Goal: Information Seeking & Learning: Learn about a topic

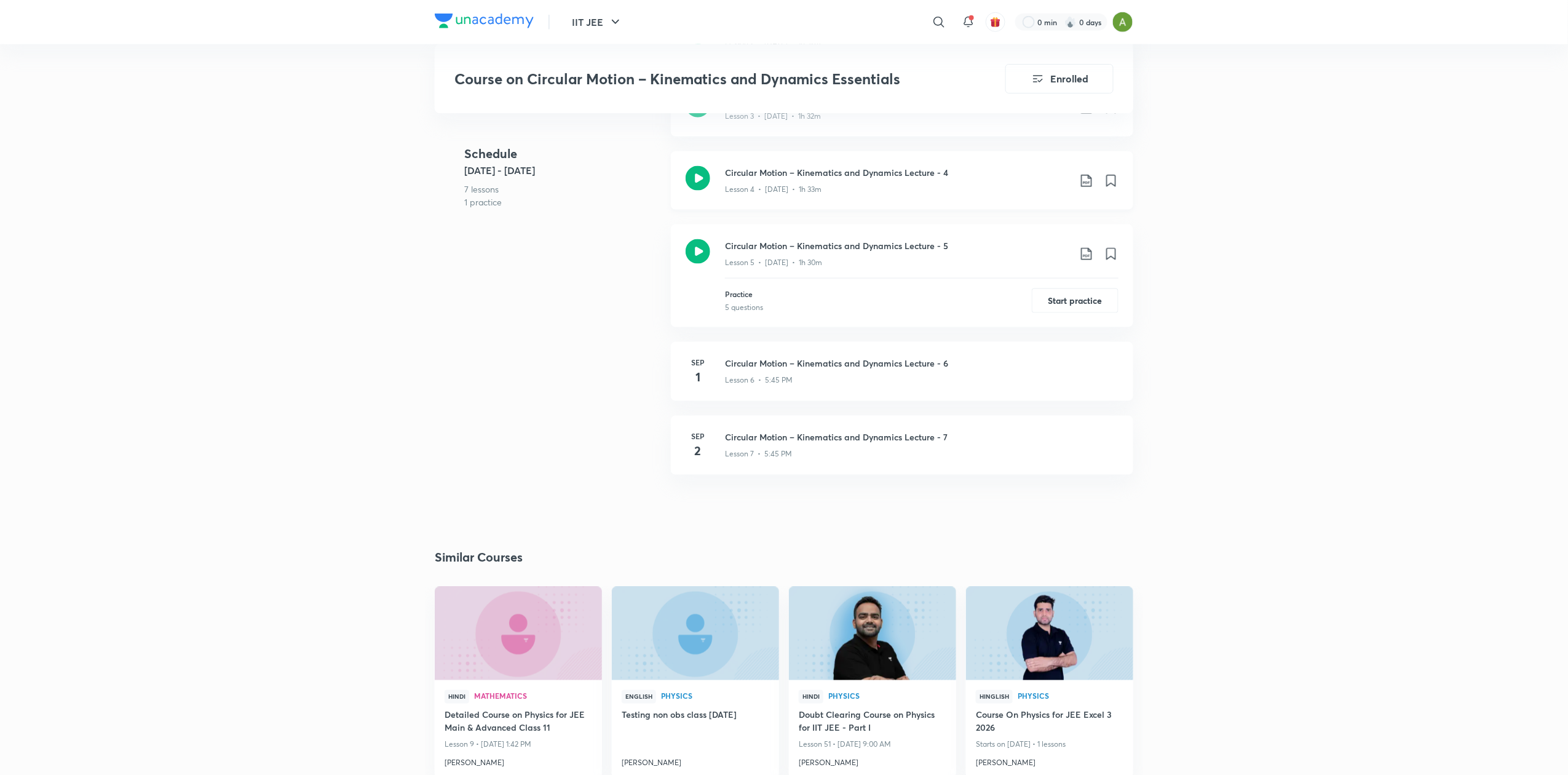
scroll to position [695, 0]
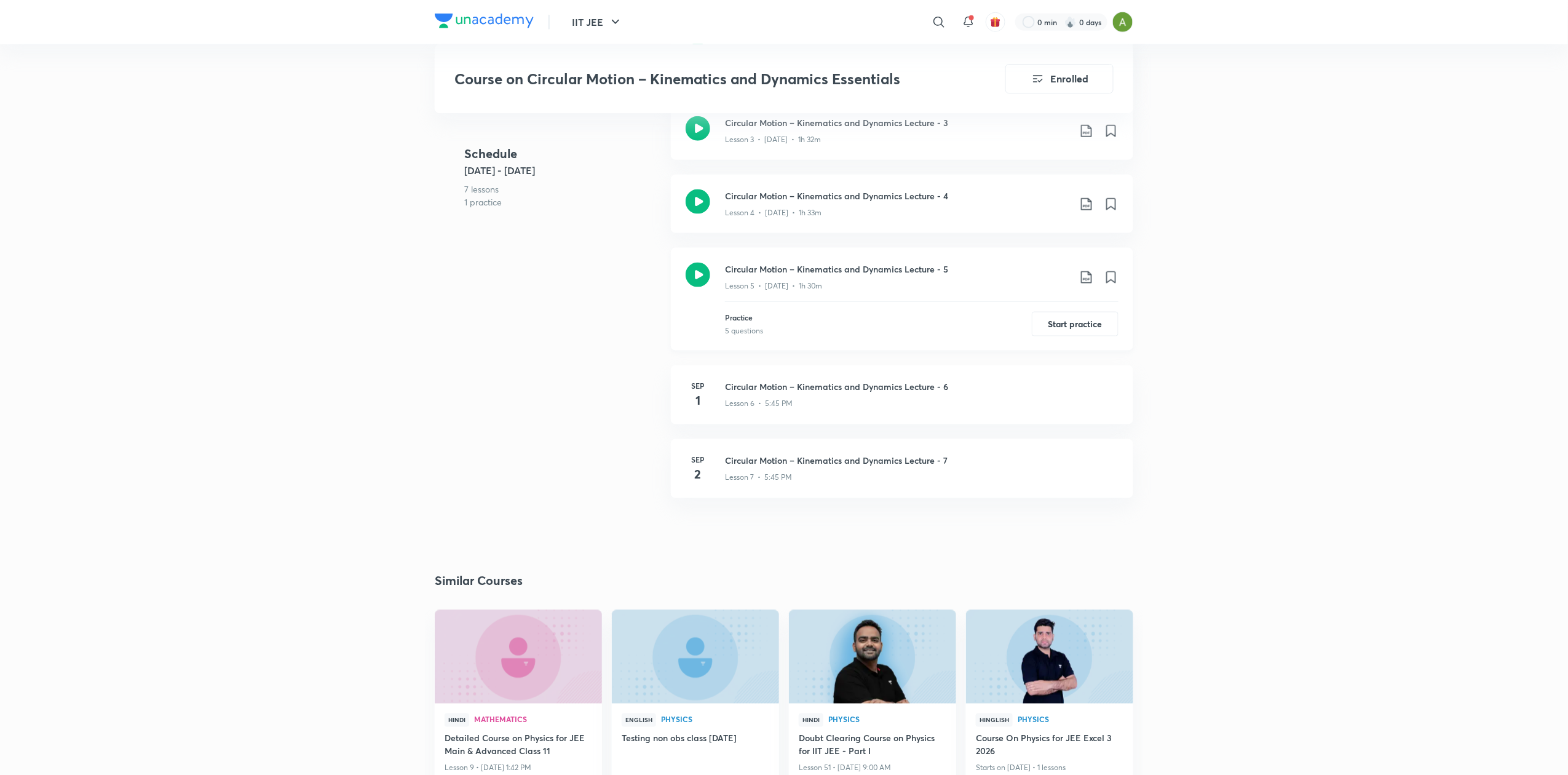
click at [700, 276] on icon at bounding box center [698, 275] width 24 height 25
click at [695, 195] on icon at bounding box center [698, 202] width 24 height 25
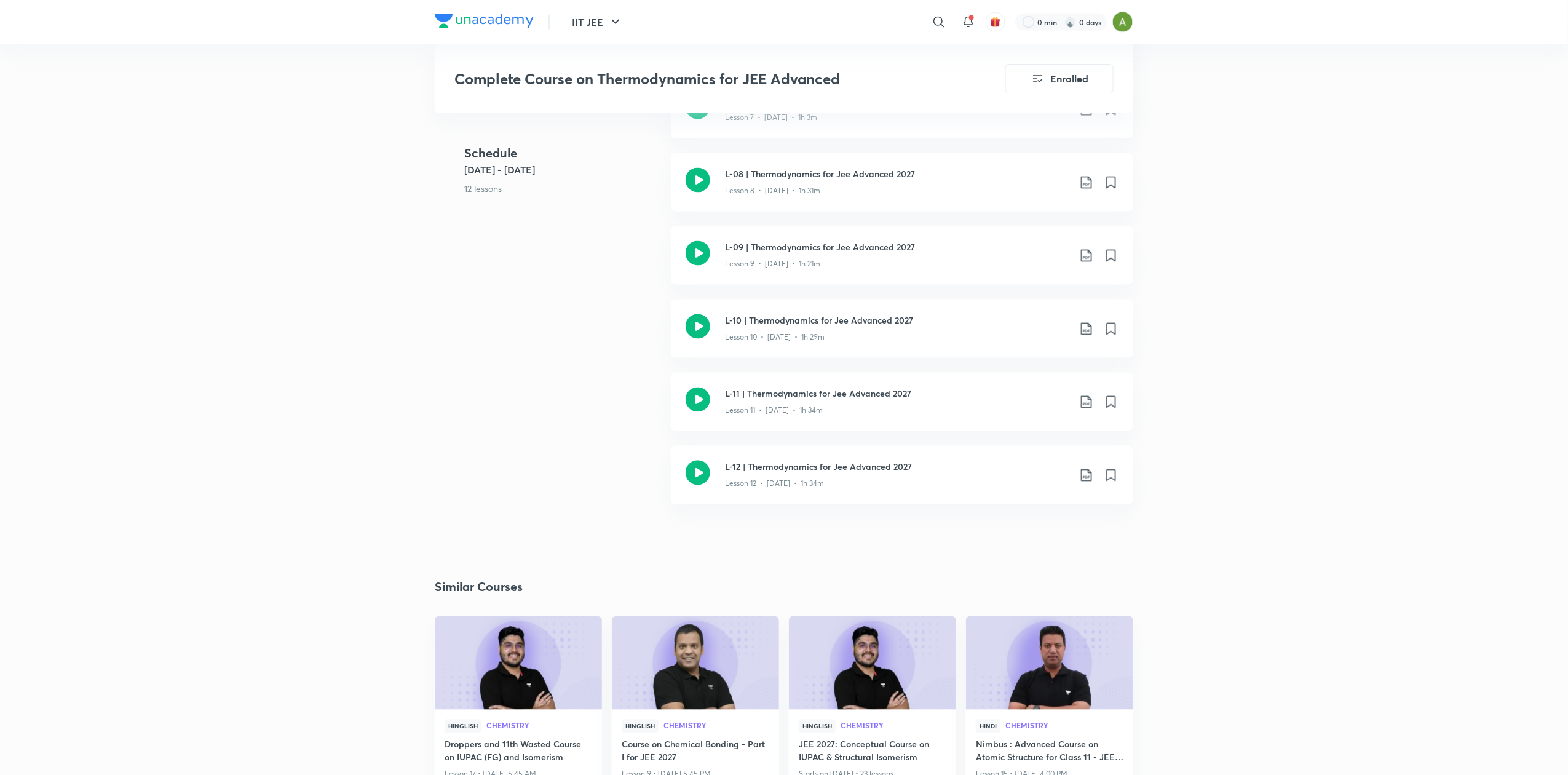
click at [700, 473] on icon at bounding box center [698, 473] width 24 height 25
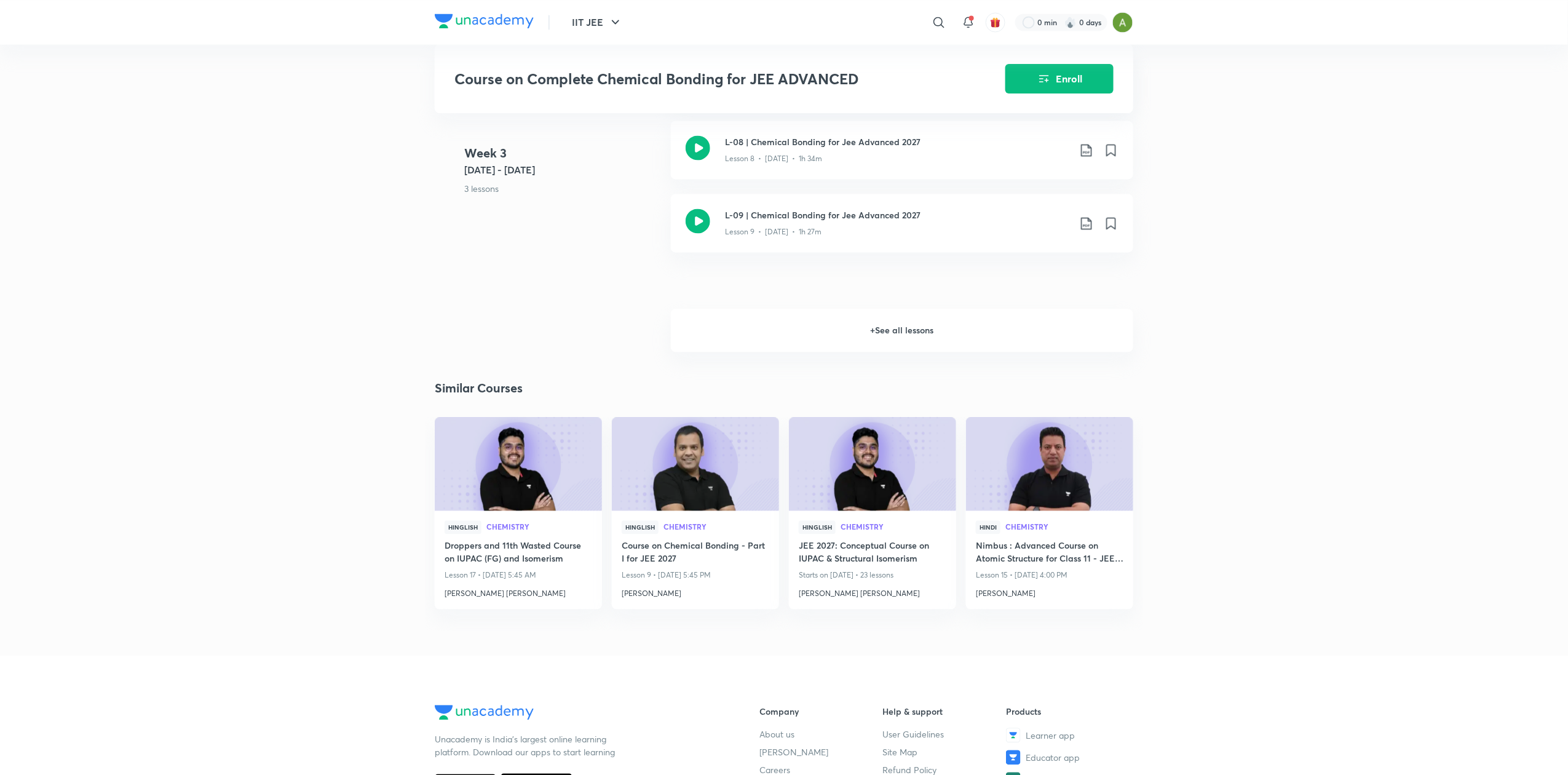
click at [903, 315] on h6 "+ See all lessons" at bounding box center [902, 330] width 462 height 43
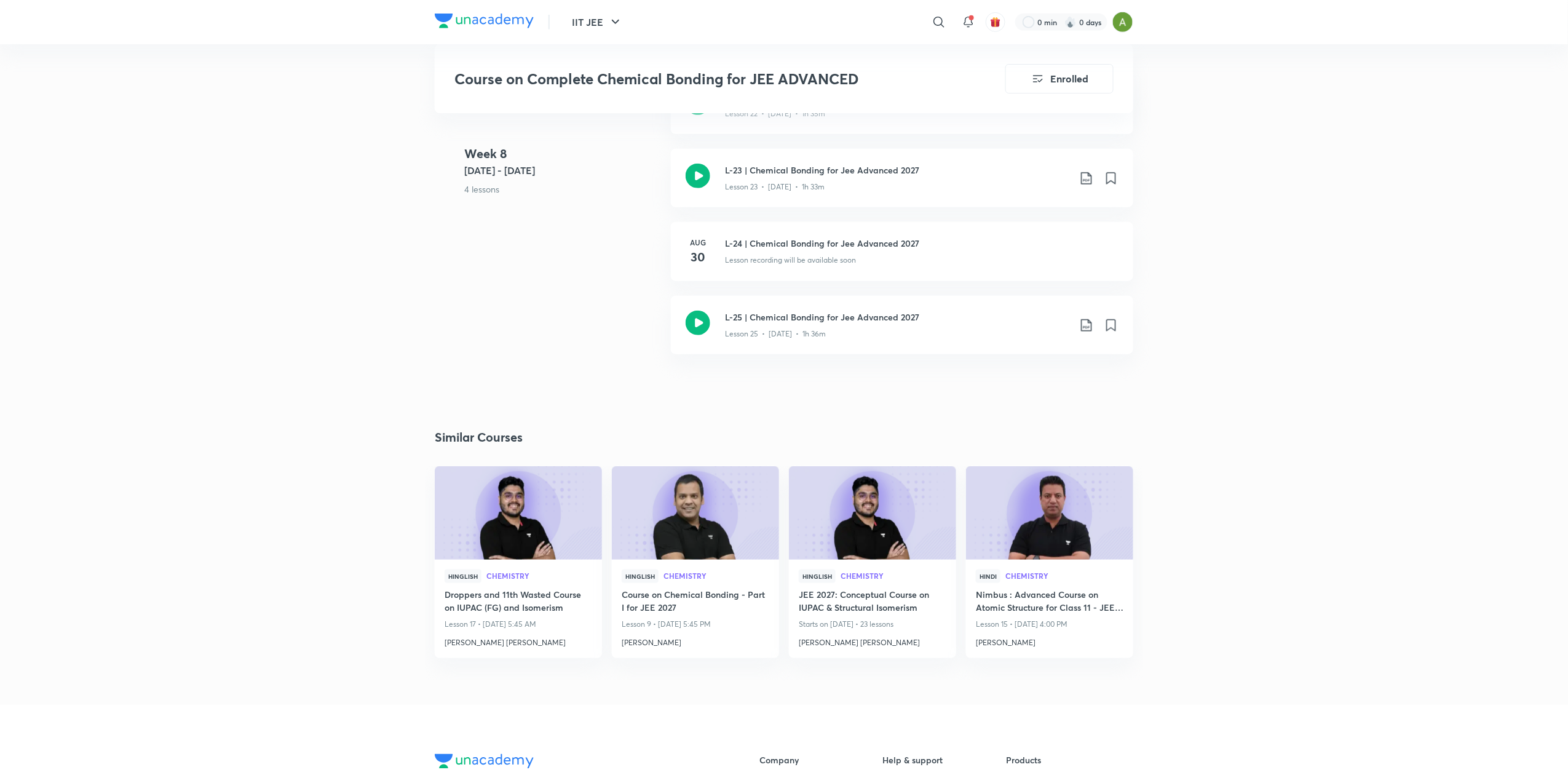
scroll to position [2667, 0]
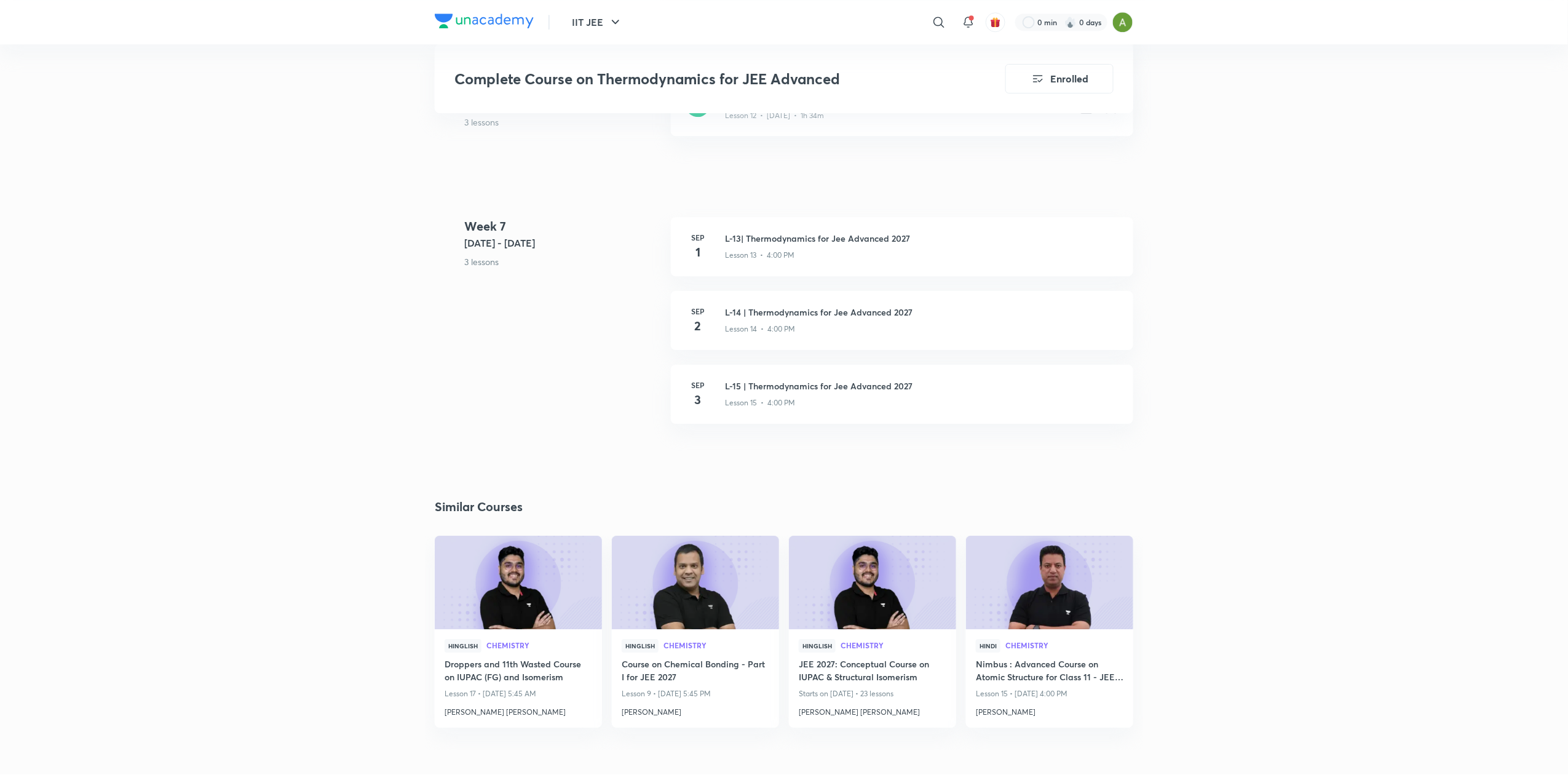
scroll to position [1763, 0]
